Goal: Find specific page/section: Find specific page/section

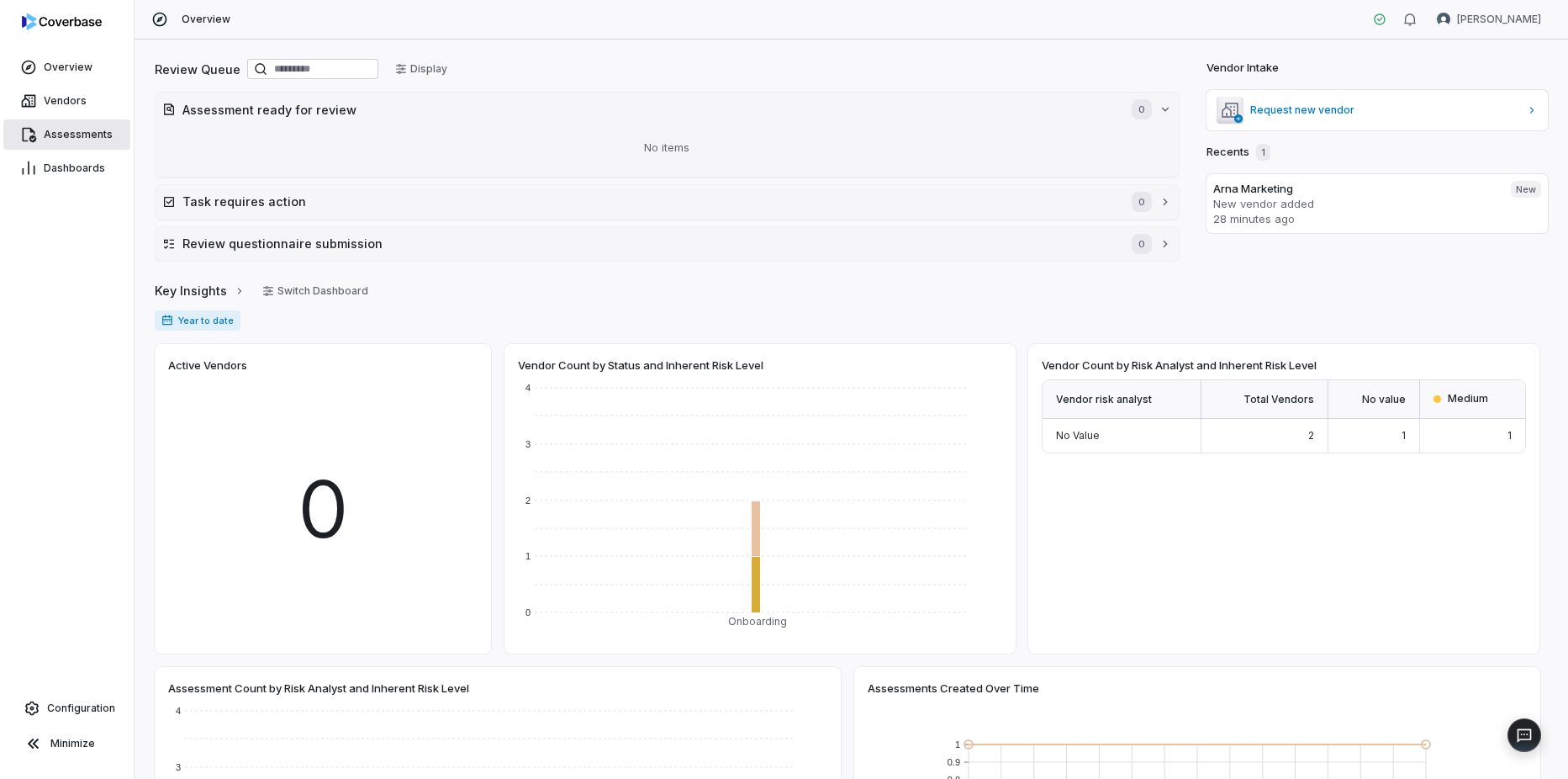
click at [75, 127] on link "Assessments" at bounding box center [67, 134] width 127 height 30
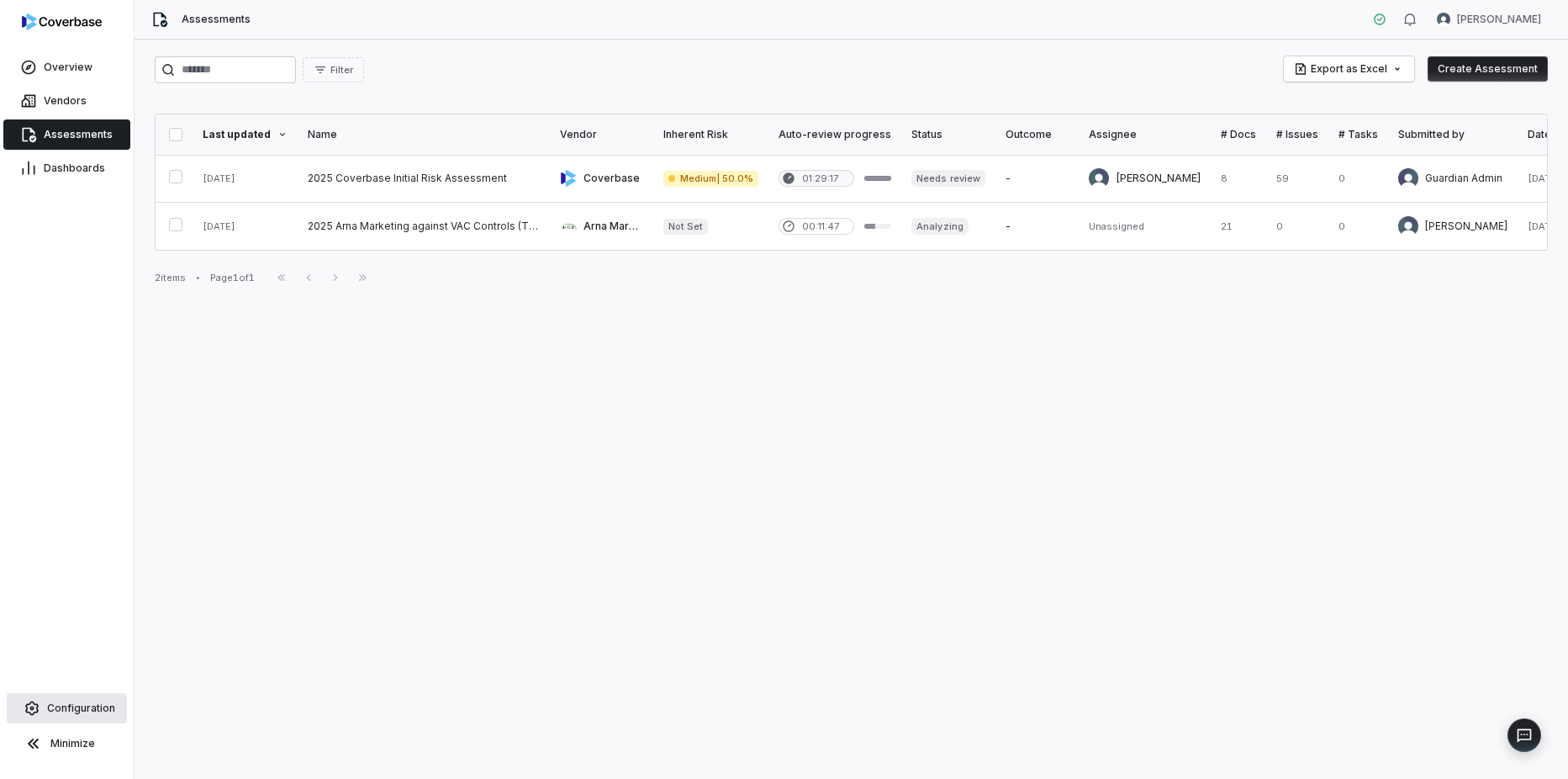
click at [78, 707] on span "Configuration" at bounding box center [81, 708] width 69 height 14
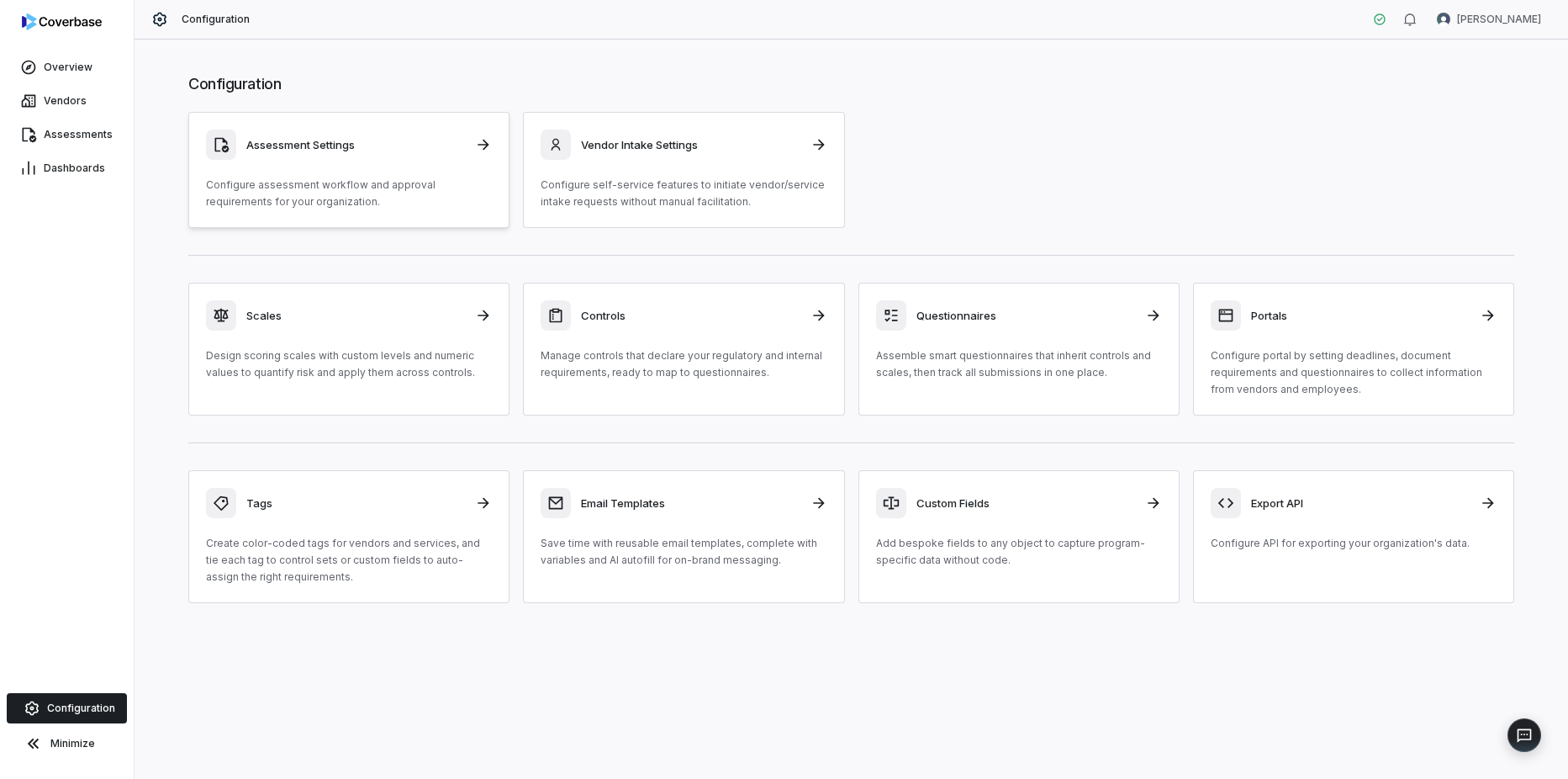
click at [381, 148] on h3 "Assessment Settings" at bounding box center [355, 145] width 218 height 15
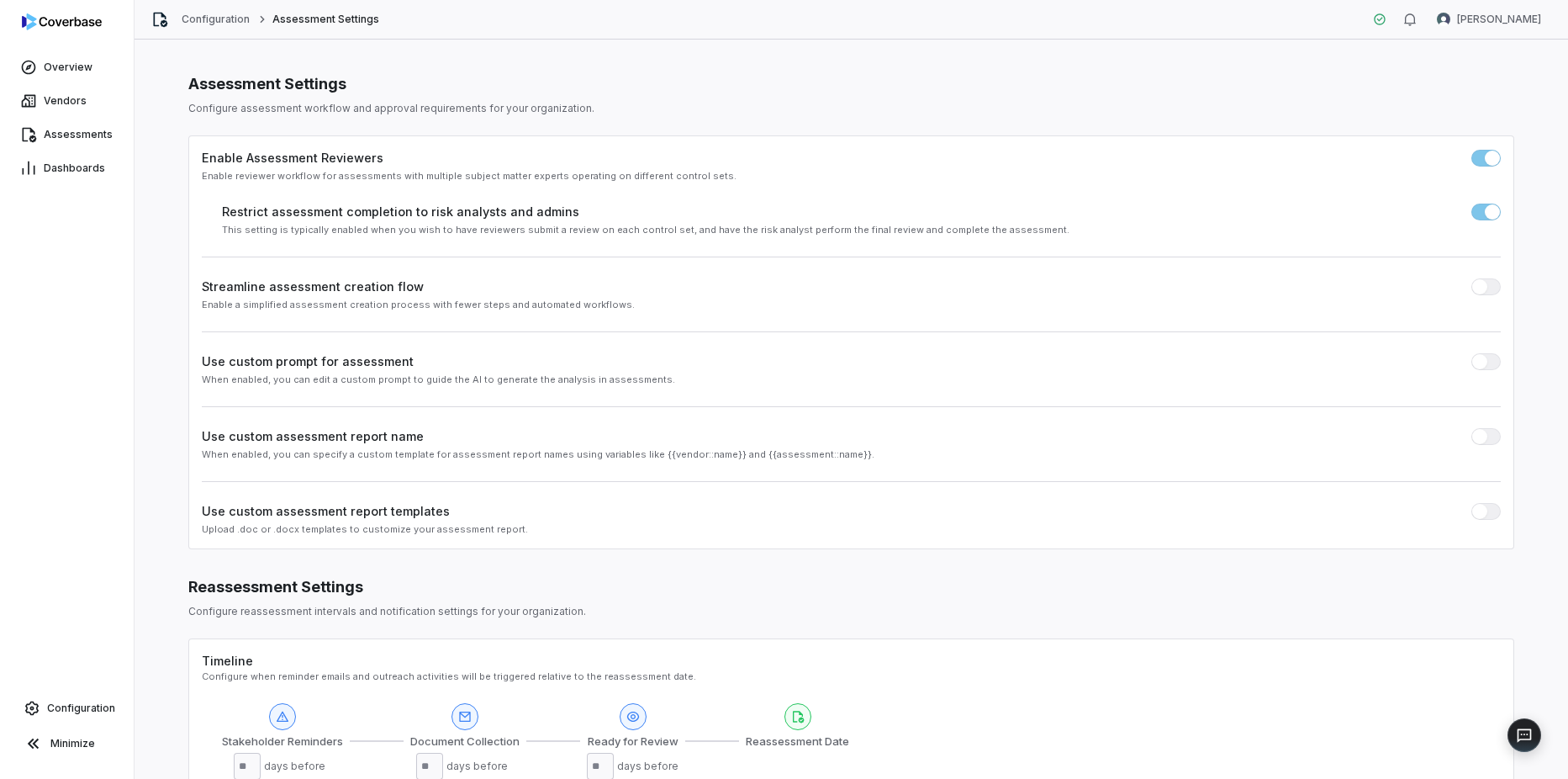
scroll to position [335, 0]
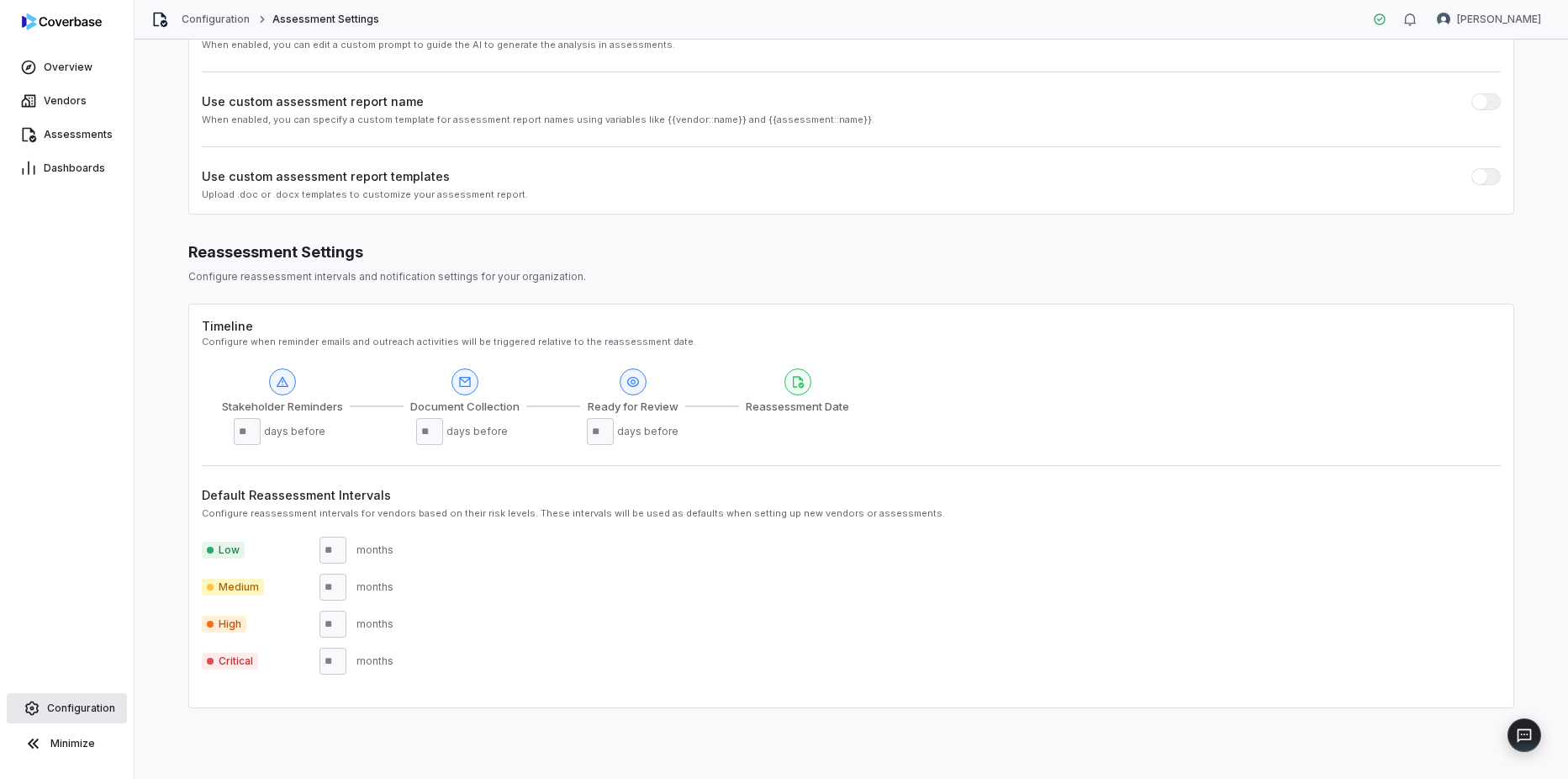
click at [80, 705] on span "Configuration" at bounding box center [81, 708] width 69 height 14
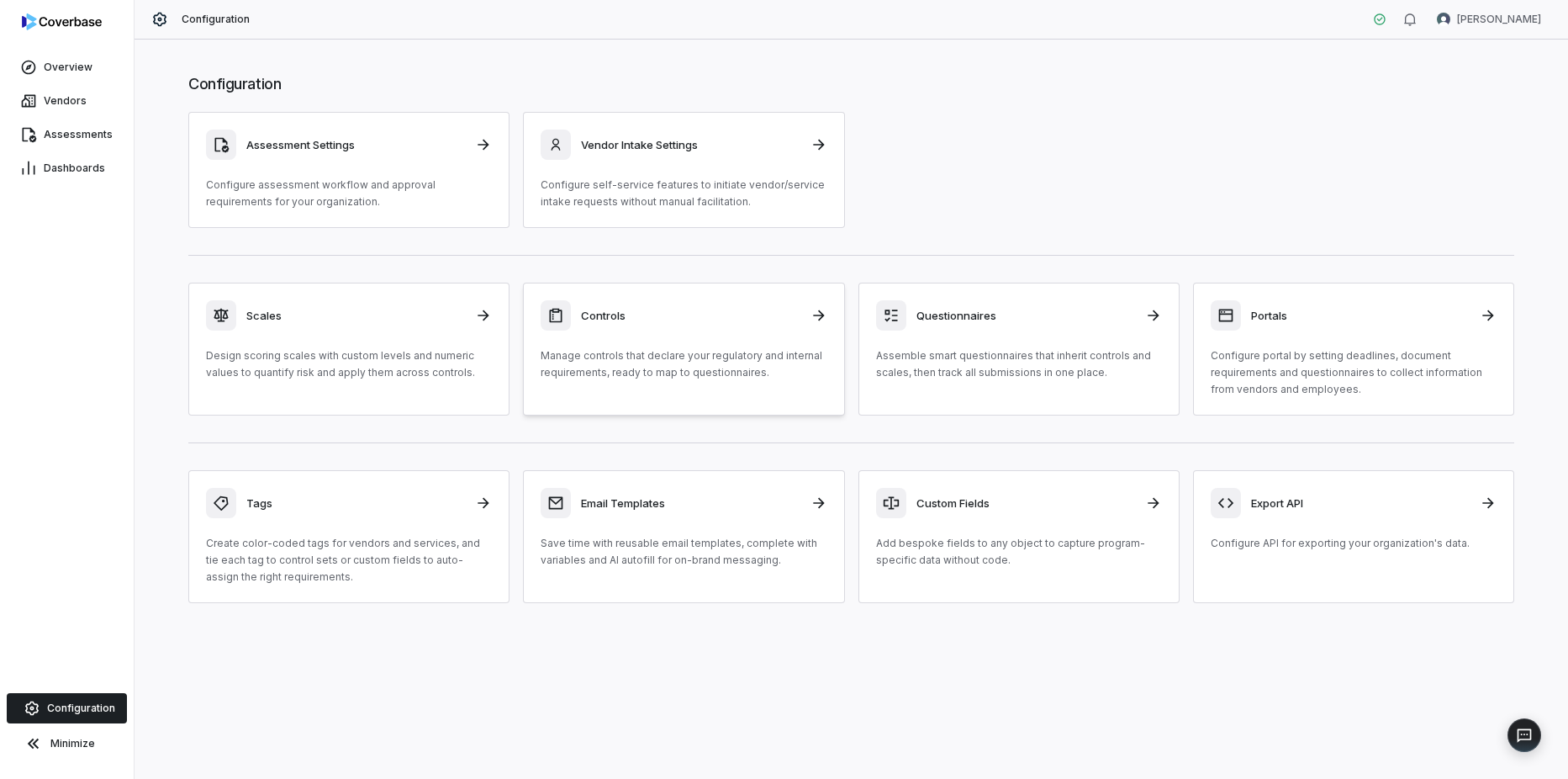
click at [642, 310] on h3 "Controls" at bounding box center [690, 316] width 218 height 15
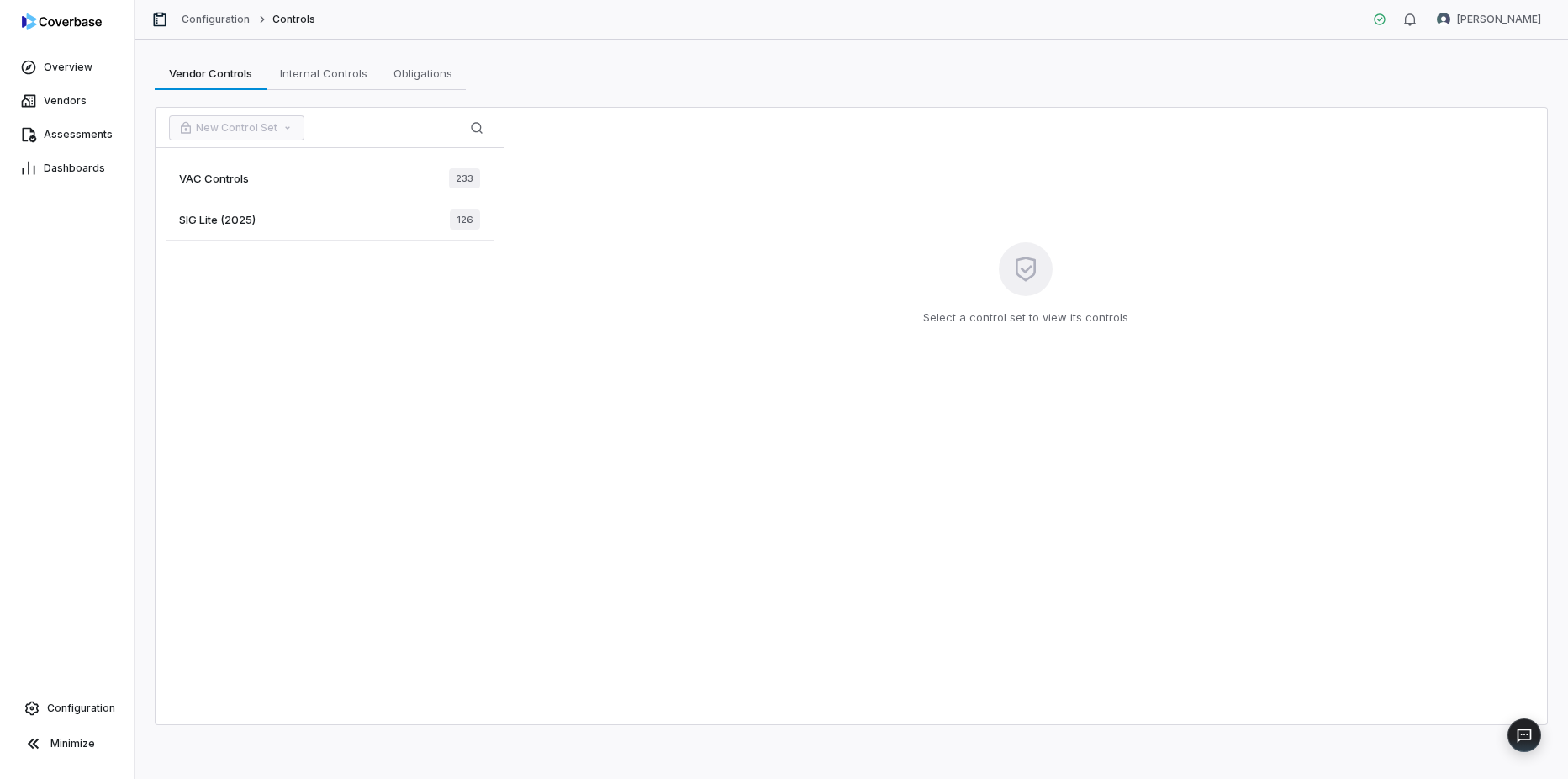
click at [232, 181] on span "VAC Controls" at bounding box center [214, 179] width 70 height 15
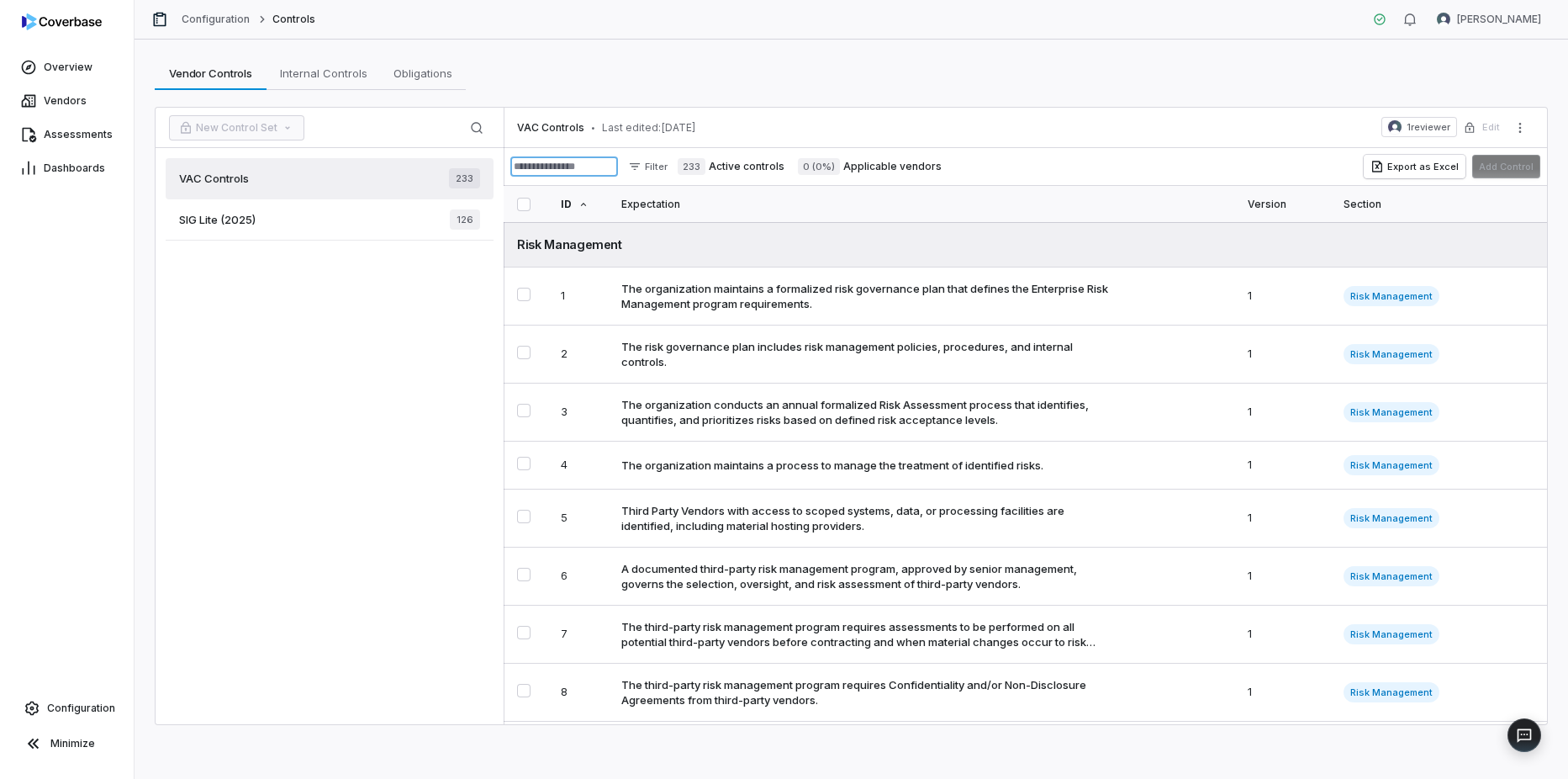
click at [590, 166] on input at bounding box center [564, 166] width 107 height 20
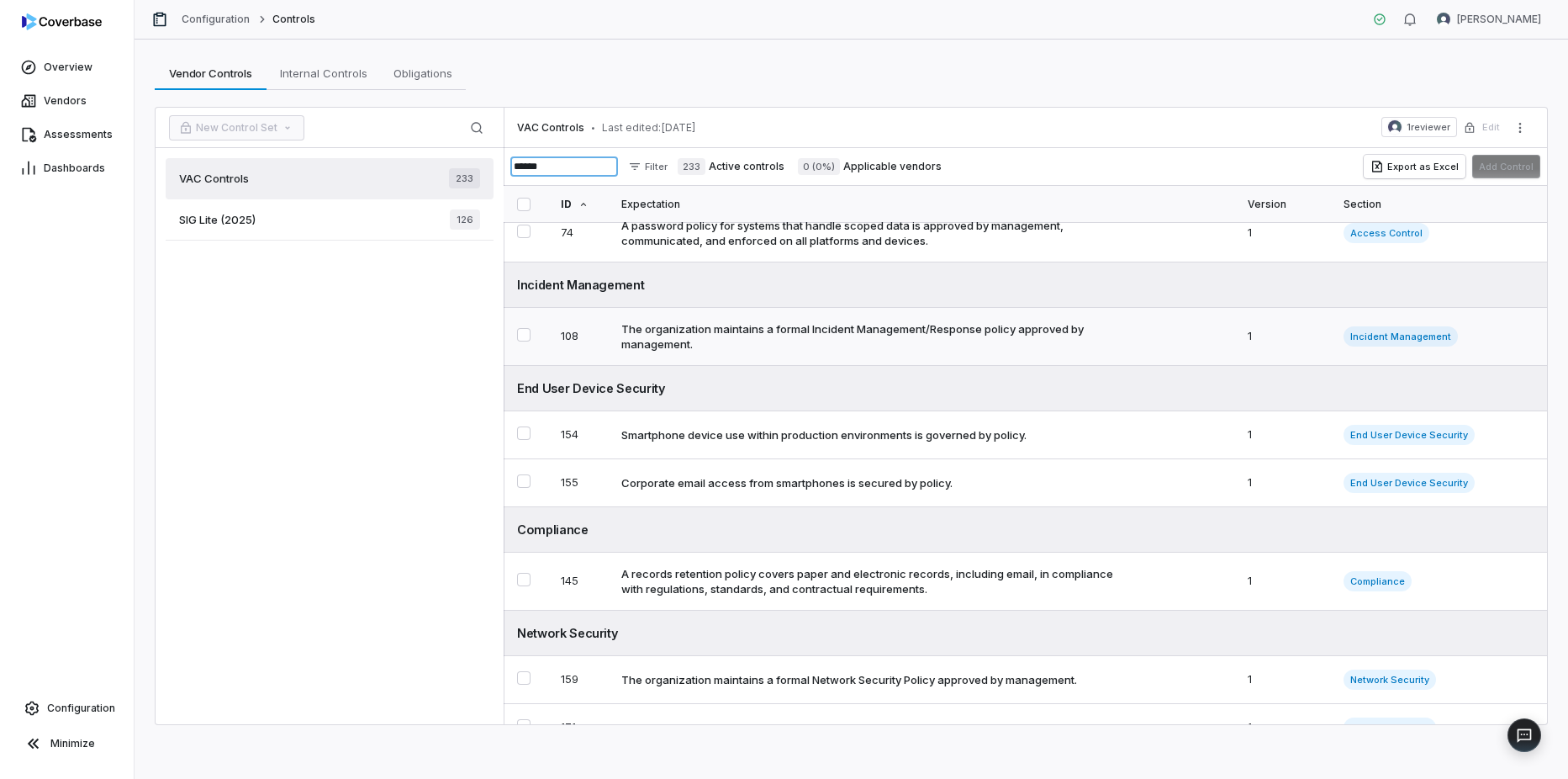
scroll to position [1346, 0]
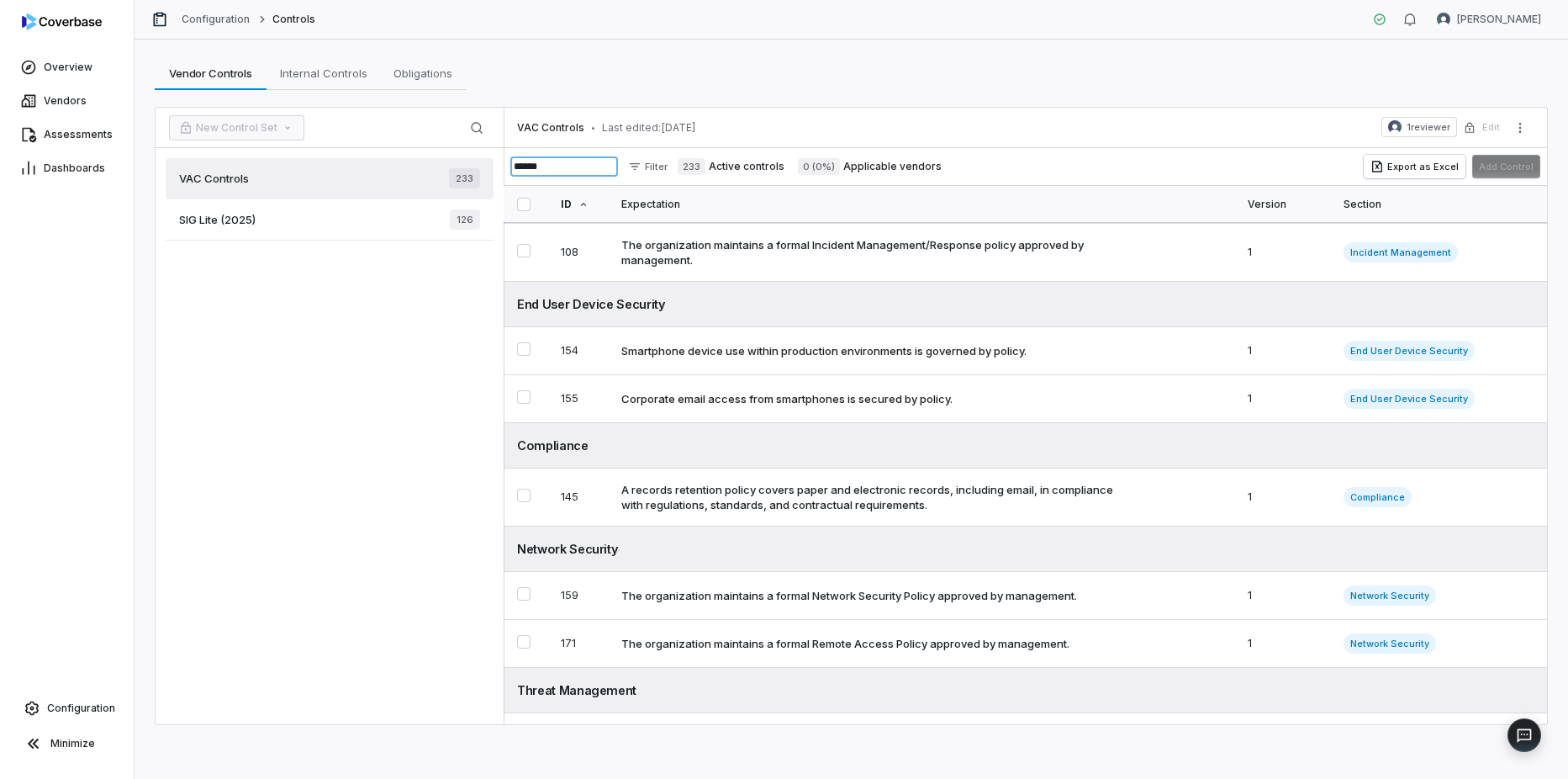
type input "******"
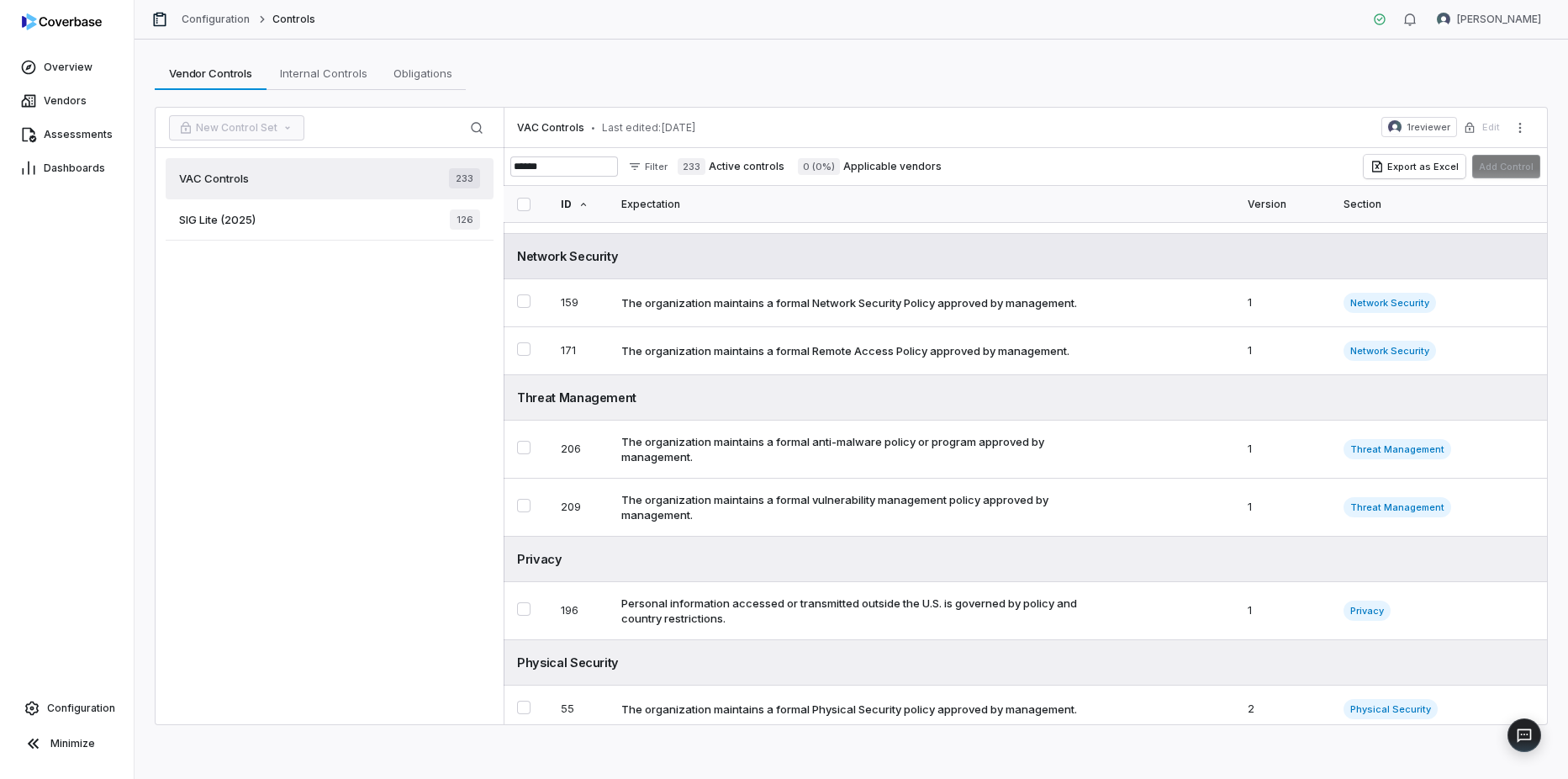
scroll to position [1656, 0]
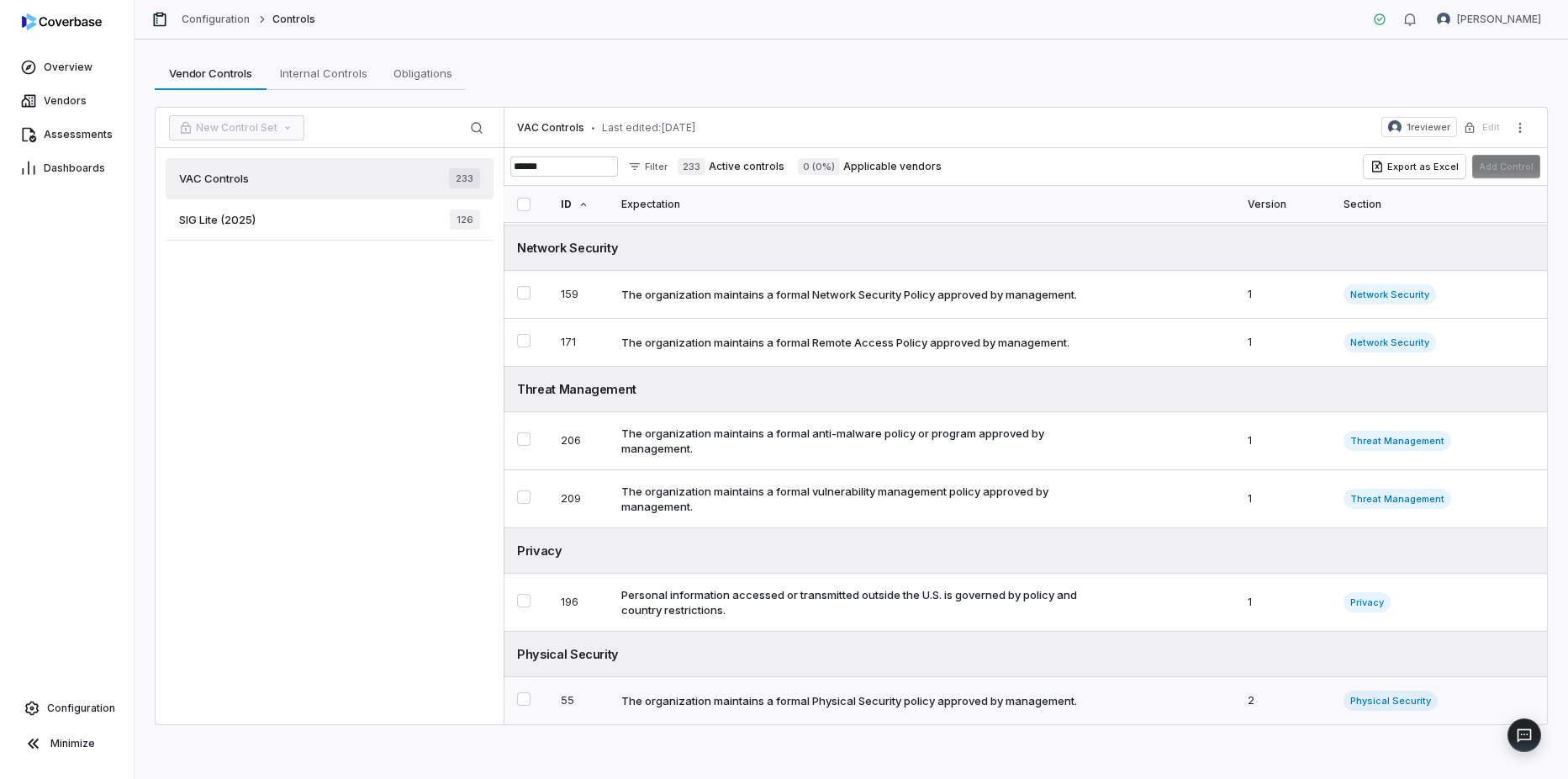
click at [767, 698] on div "The organization maintains a formal Physical Security policy approved by manage…" at bounding box center [850, 701] width 456 height 15
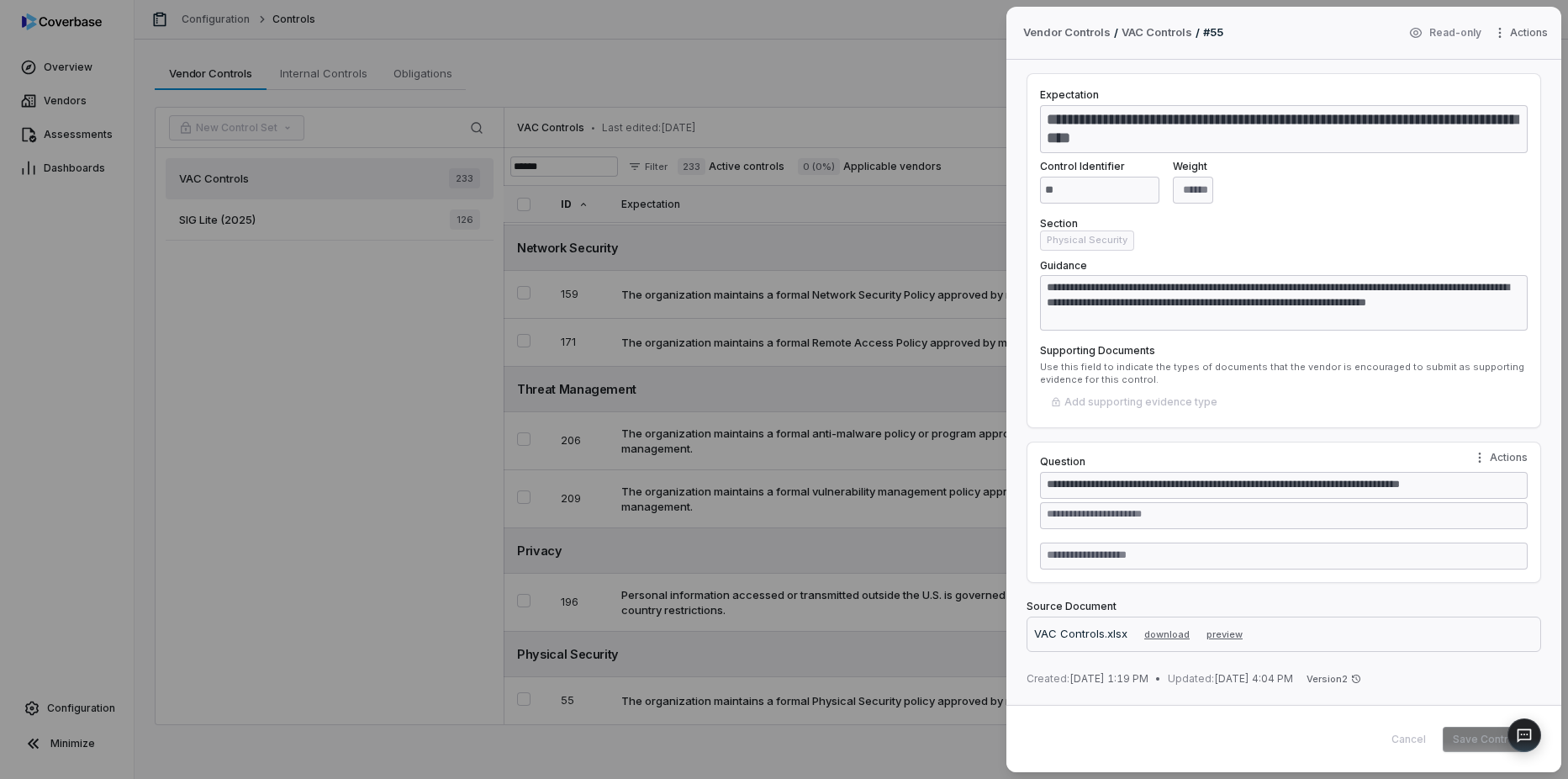
click at [1412, 739] on div "Cancel Save Control" at bounding box center [1455, 739] width 147 height 25
type textarea "*"
click at [1535, 29] on div "**********" at bounding box center [784, 389] width 1568 height 779
click at [1227, 24] on div "**********" at bounding box center [784, 389] width 1568 height 779
click at [1414, 742] on div "Cancel Save Control" at bounding box center [1455, 739] width 147 height 25
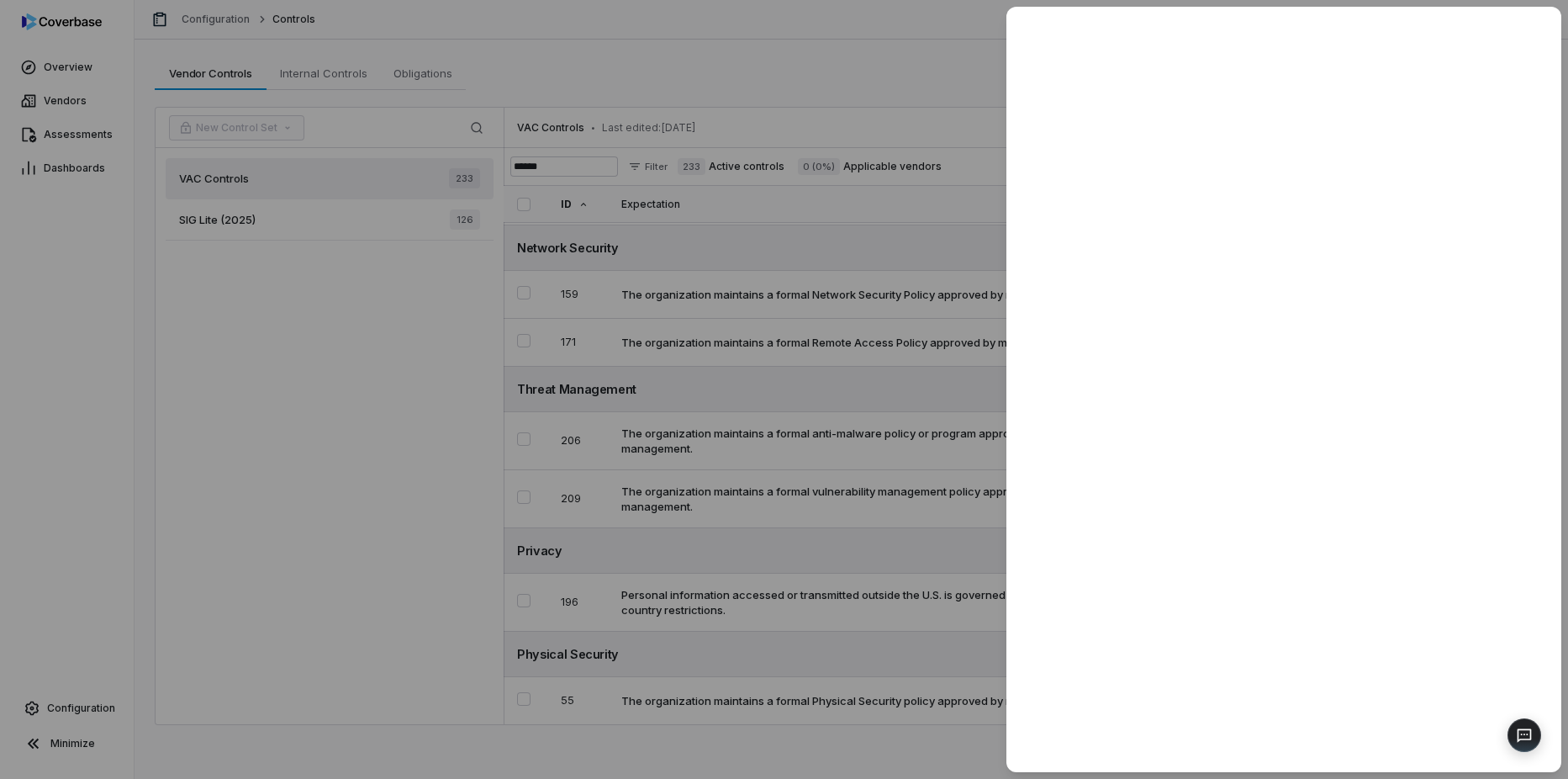
click at [628, 416] on div at bounding box center [784, 389] width 1568 height 779
